Goal: Information Seeking & Learning: Find specific fact

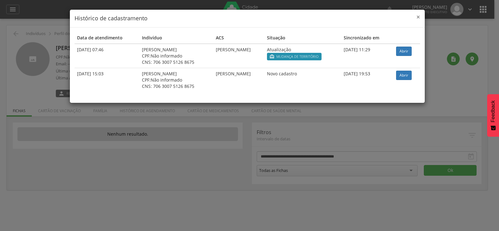
click at [418, 17] on span "×" at bounding box center [418, 16] width 4 height 9
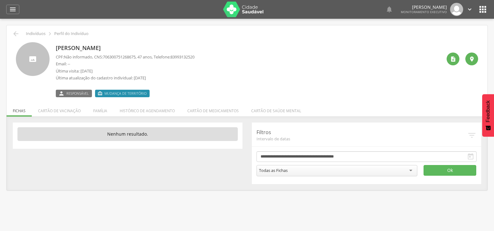
click at [242, 10] on img at bounding box center [243, 10] width 41 height 16
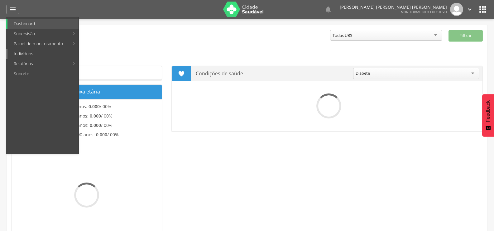
click at [26, 55] on link "Indivíduos" at bounding box center [42, 54] width 71 height 10
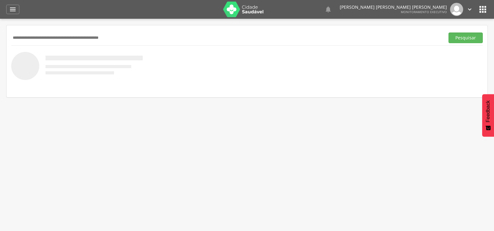
click at [53, 41] on input "text" at bounding box center [226, 37] width 431 height 11
click at [32, 35] on input "text" at bounding box center [226, 37] width 431 height 11
type input "**********"
click at [449, 32] on button "Pesquisar" at bounding box center [466, 37] width 34 height 11
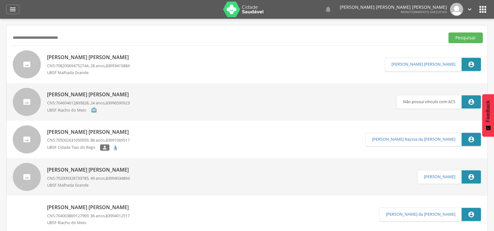
click at [85, 57] on p "[PERSON_NAME]" at bounding box center [89, 57] width 85 height 7
type input "**********"
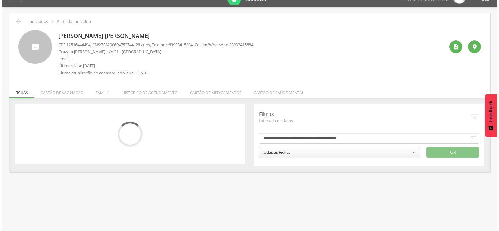
scroll to position [19, 0]
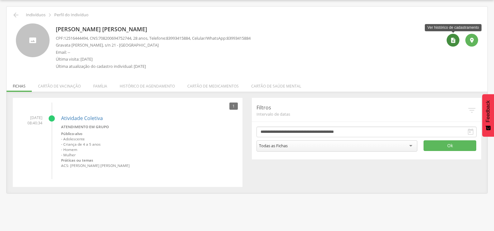
click at [452, 42] on icon "" at bounding box center [453, 40] width 6 height 6
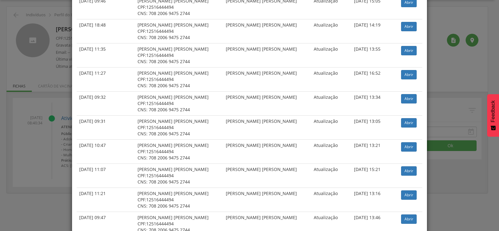
scroll to position [156, 0]
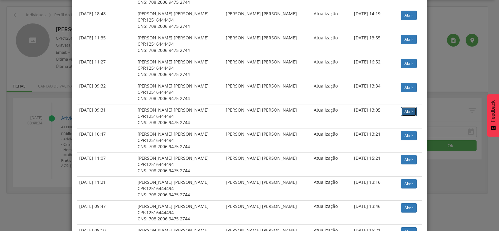
click at [403, 110] on link "Abrir" at bounding box center [409, 111] width 16 height 9
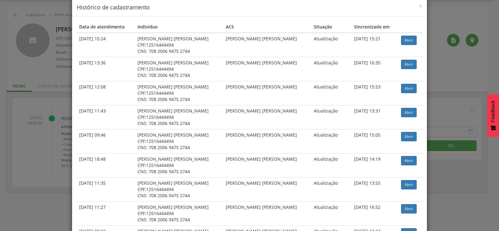
scroll to position [0, 0]
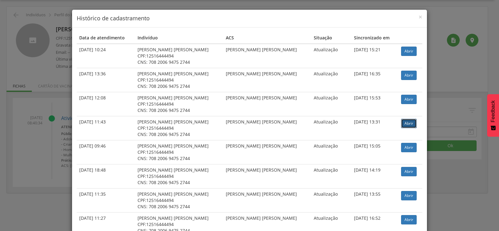
click at [405, 124] on link "Abrir" at bounding box center [409, 123] width 16 height 9
click at [408, 49] on link "Abrir" at bounding box center [409, 50] width 16 height 9
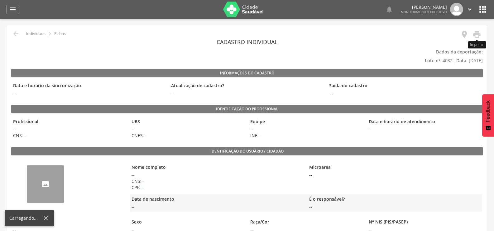
click at [475, 35] on icon "" at bounding box center [477, 34] width 9 height 9
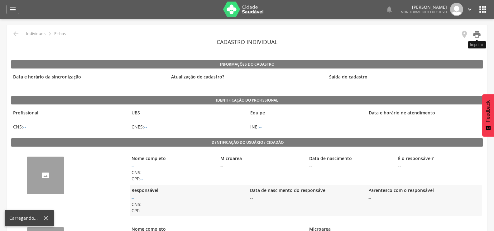
click at [478, 34] on icon "" at bounding box center [477, 34] width 9 height 9
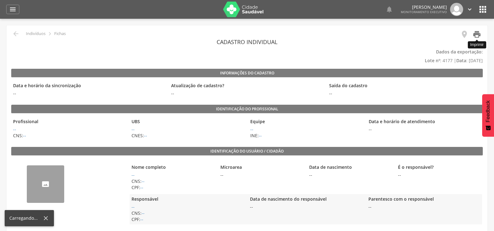
click at [474, 32] on icon "" at bounding box center [477, 34] width 9 height 9
